Goal: Task Accomplishment & Management: Manage account settings

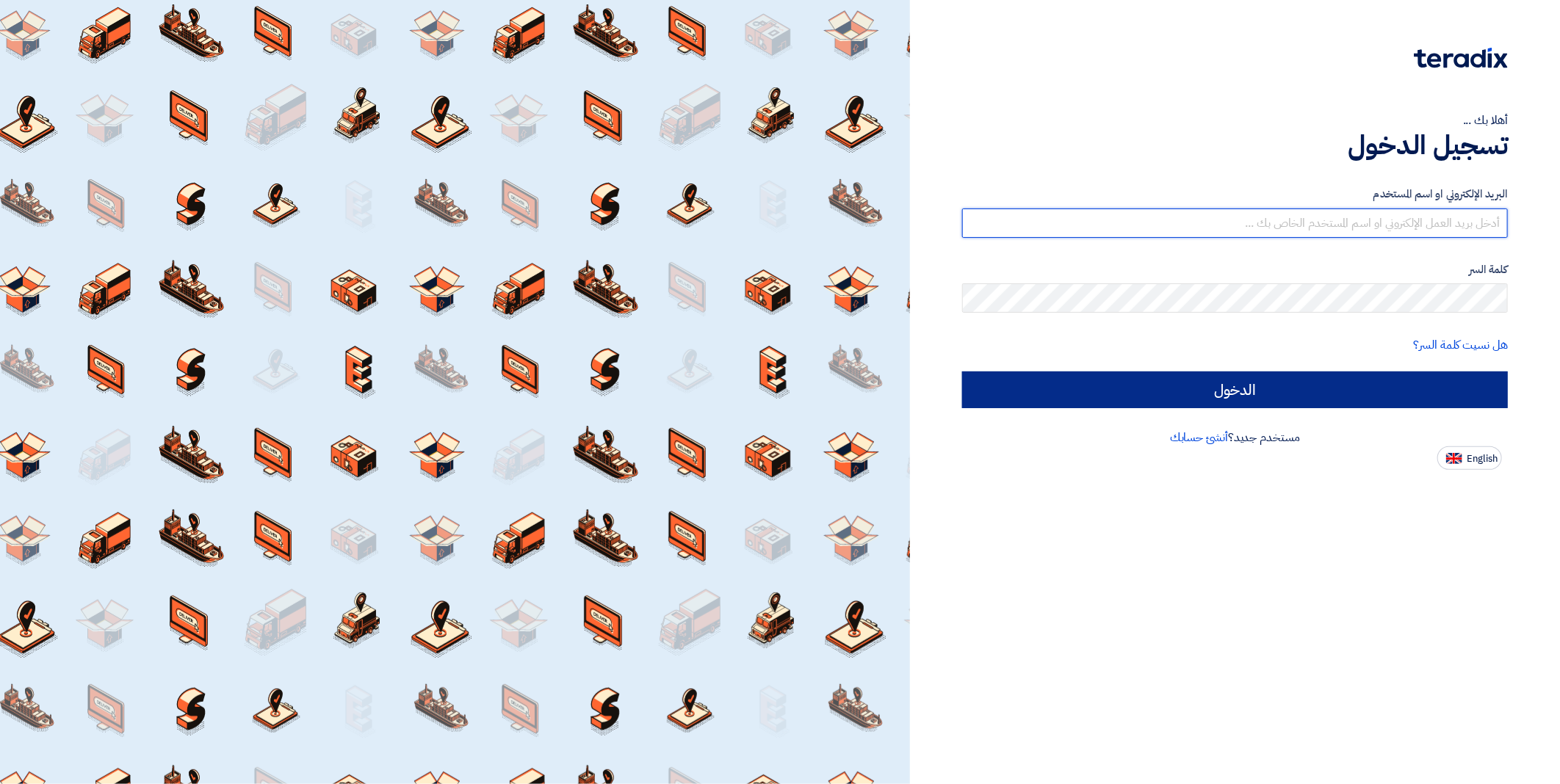
type input "[EMAIL_ADDRESS][DOMAIN_NAME]"
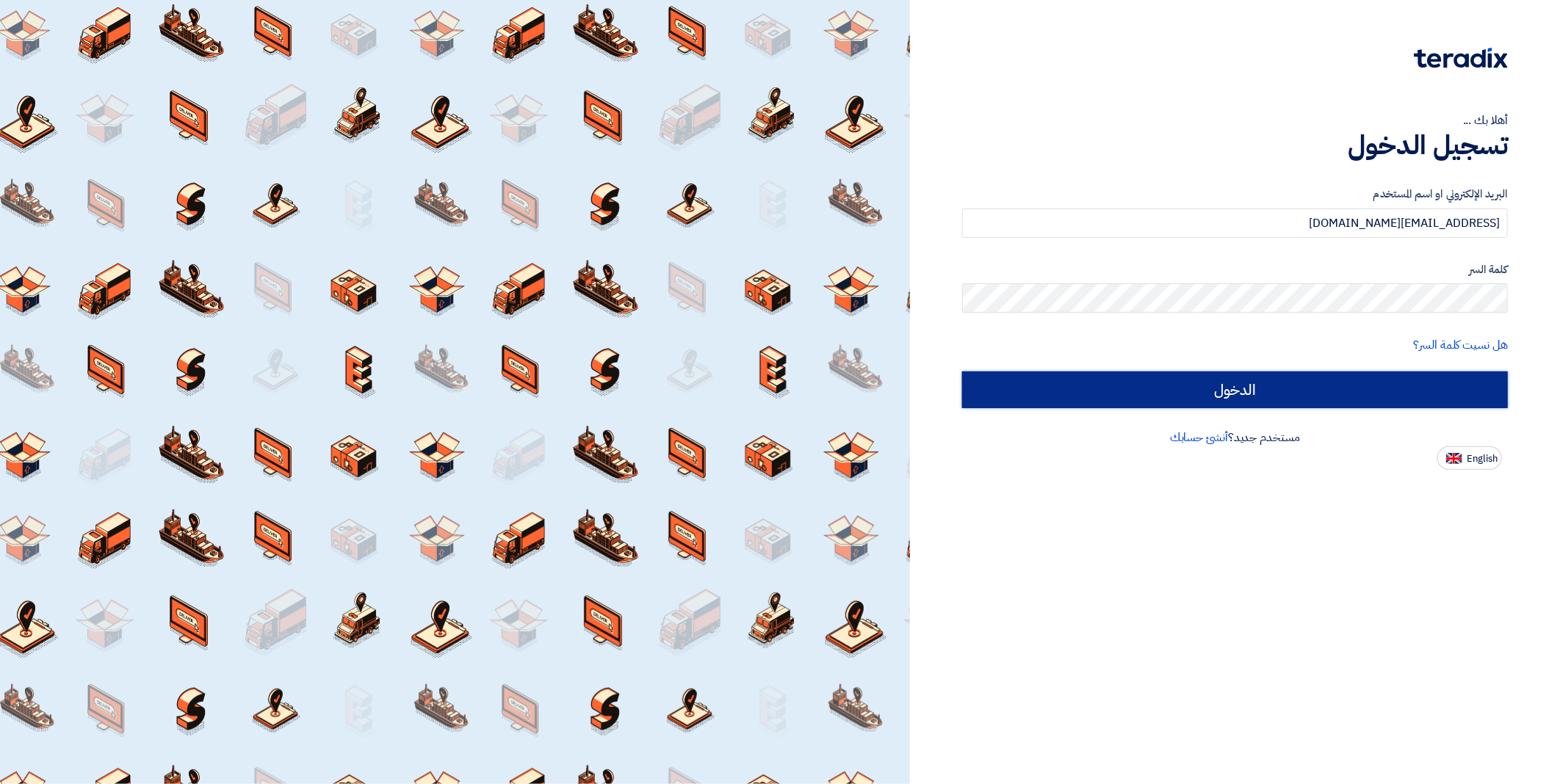
click at [1276, 398] on input "الدخول" at bounding box center [1234, 390] width 546 height 37
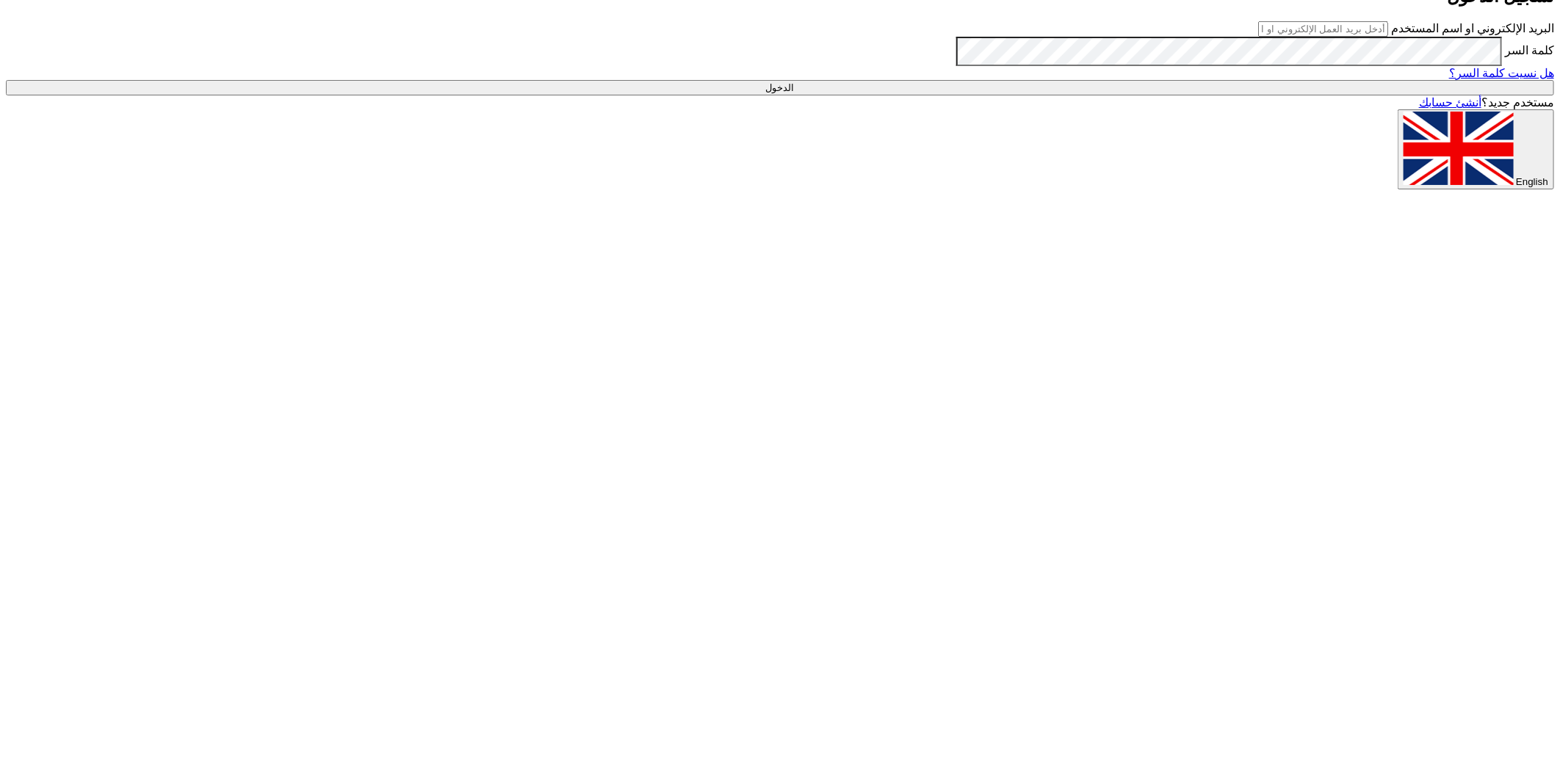
type input "[EMAIL_ADDRESS][DOMAIN_NAME]"
click at [1167, 95] on input "الدخول" at bounding box center [780, 87] width 1548 height 15
